Goal: Task Accomplishment & Management: Manage account settings

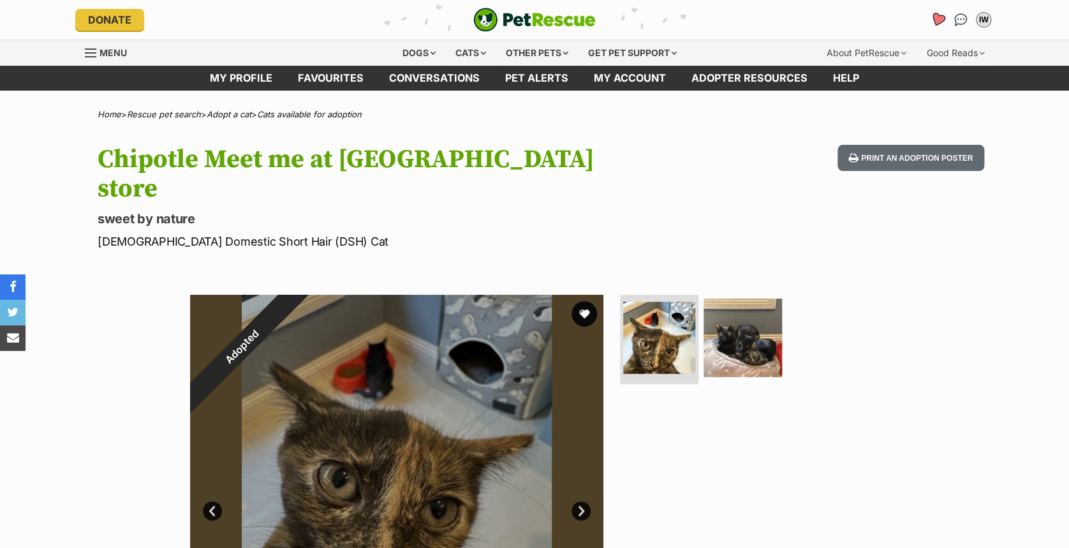
click at [939, 23] on icon "Favourites" at bounding box center [937, 19] width 15 height 15
